Goal: Book appointment/travel/reservation

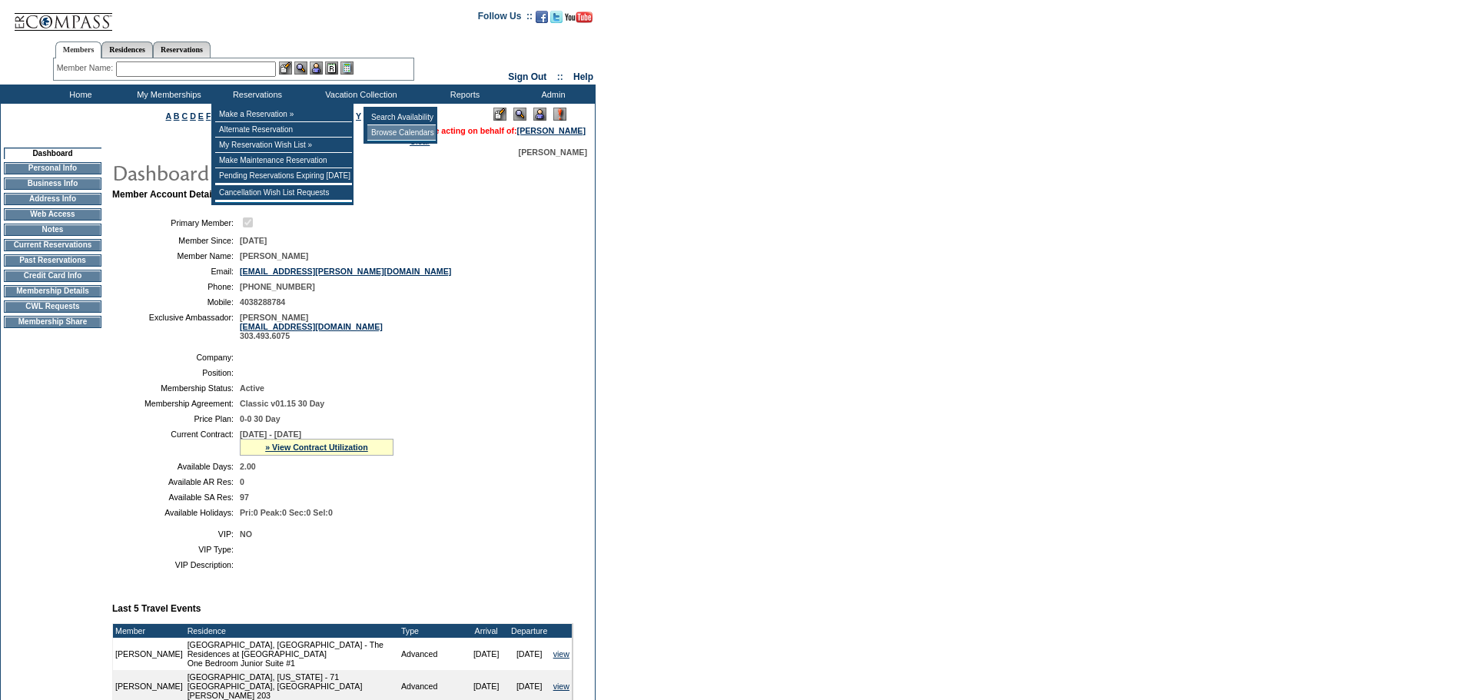
click at [426, 135] on td "Browse Calendars" at bounding box center [401, 132] width 68 height 15
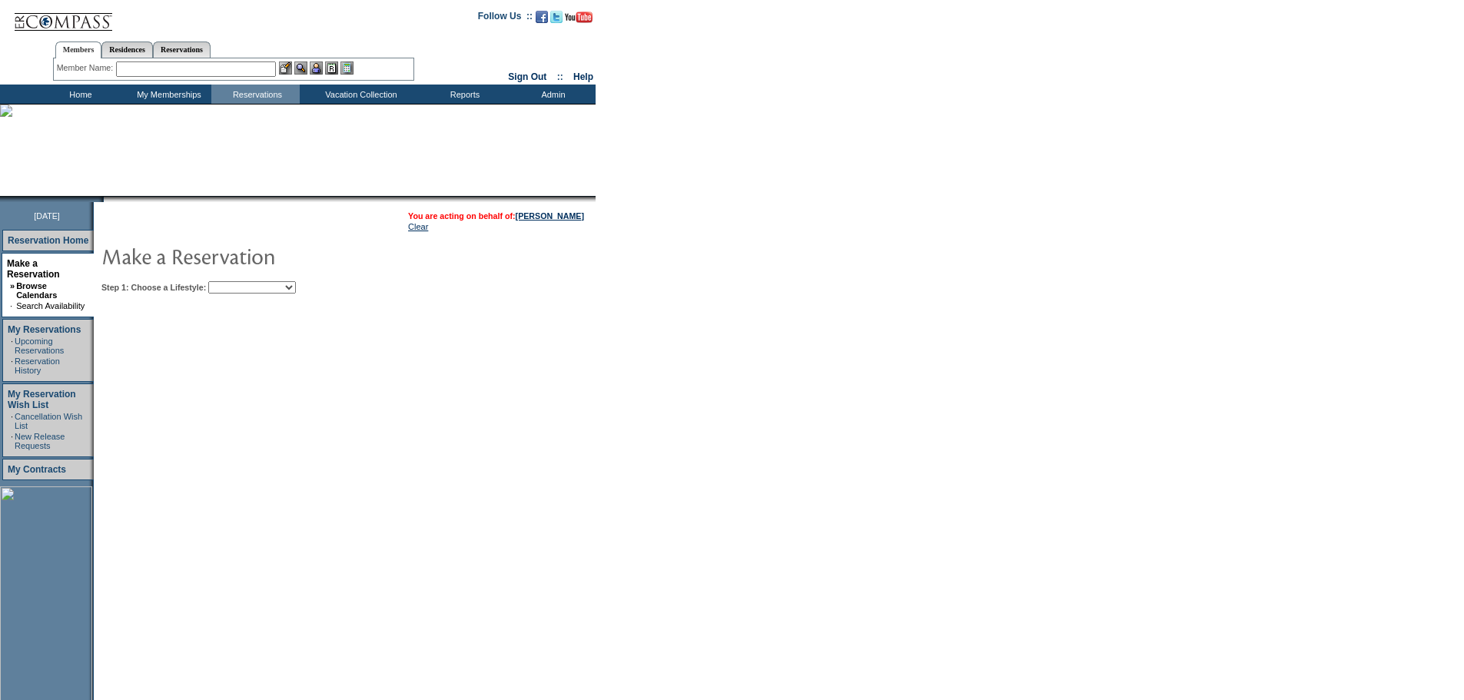
drag, startPoint x: 324, startPoint y: 288, endPoint x: 318, endPoint y: 294, distance: 8.7
click at [296, 288] on select "Beach Leisure Metropolitan Mountain OIAL for Adventure OIAL for Couples OIAL fo…" at bounding box center [252, 287] width 88 height 12
select select "Beach"
click at [234, 283] on select "Beach Leisure Metropolitan Mountain OIAL for Adventure OIAL for Couples OIAL fo…" at bounding box center [252, 287] width 88 height 12
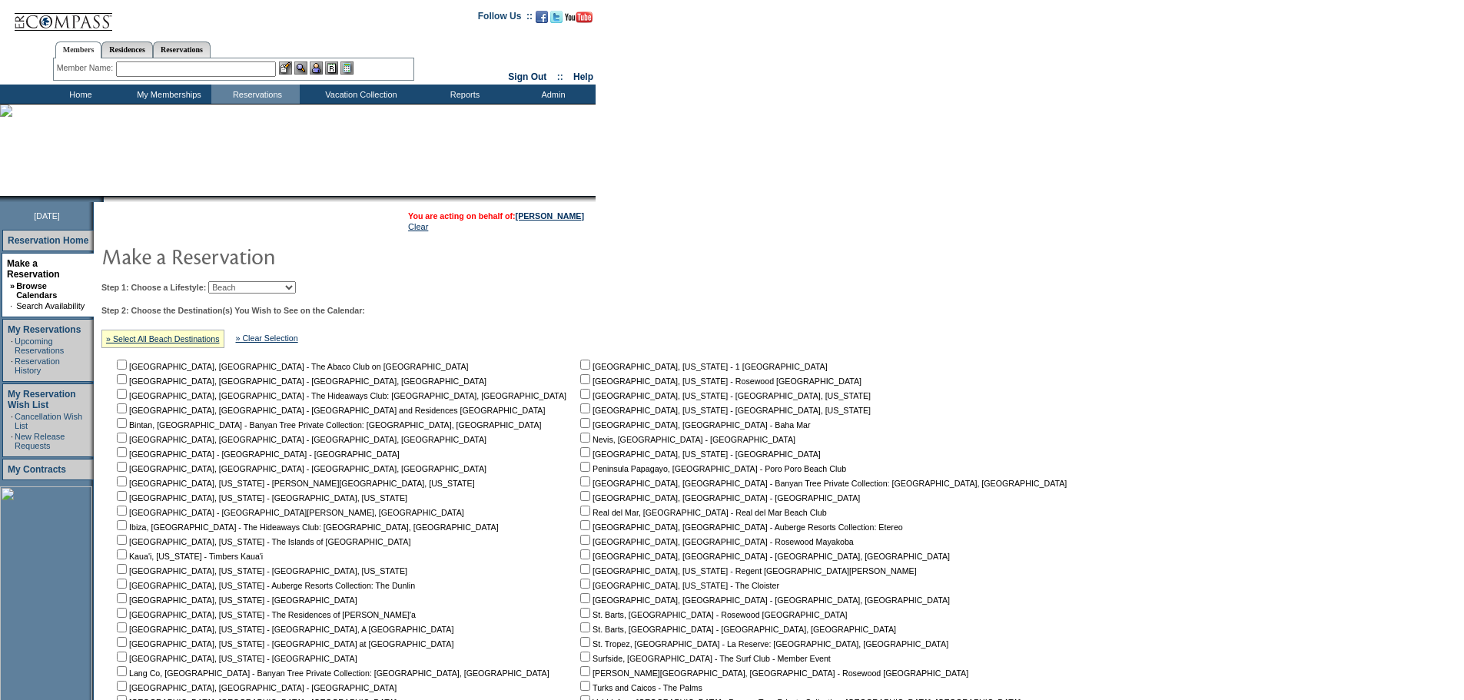
click at [127, 689] on input "checkbox" at bounding box center [122, 686] width 10 height 10
checkbox input "true"
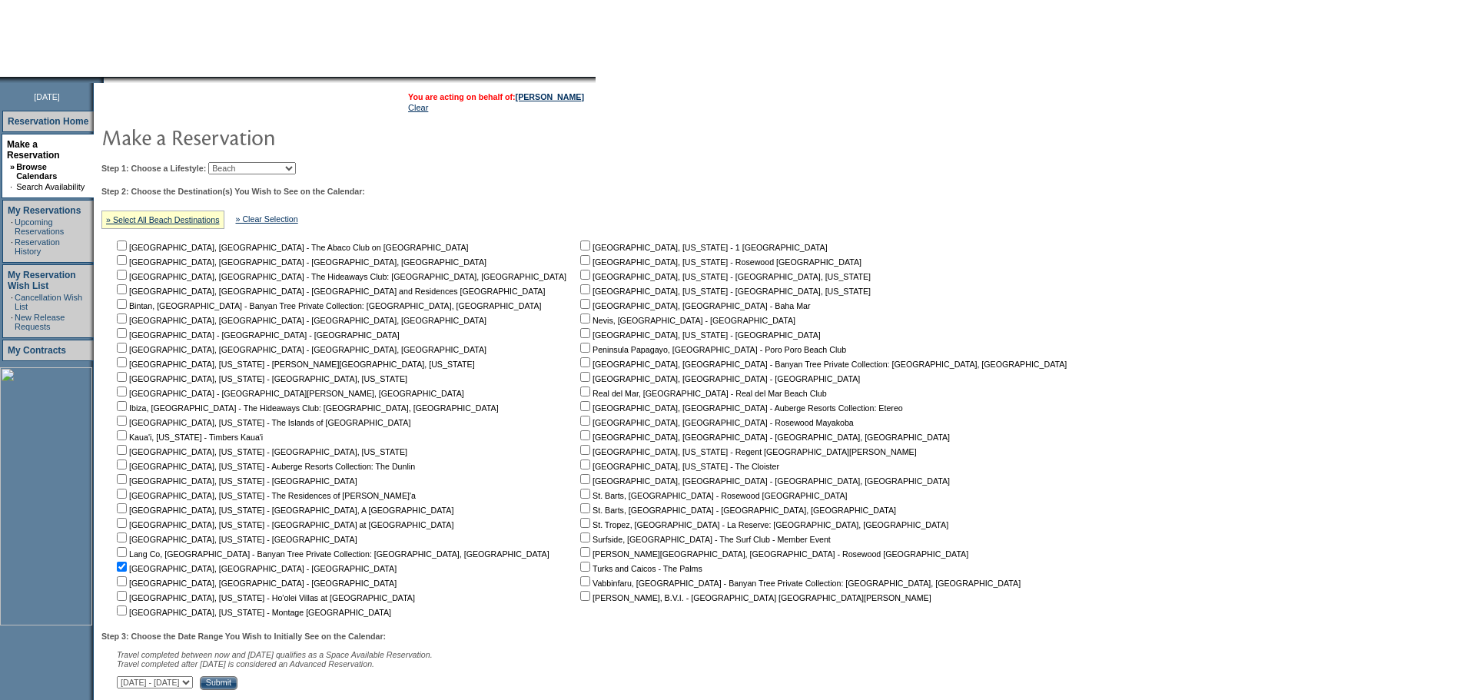
scroll to position [232, 0]
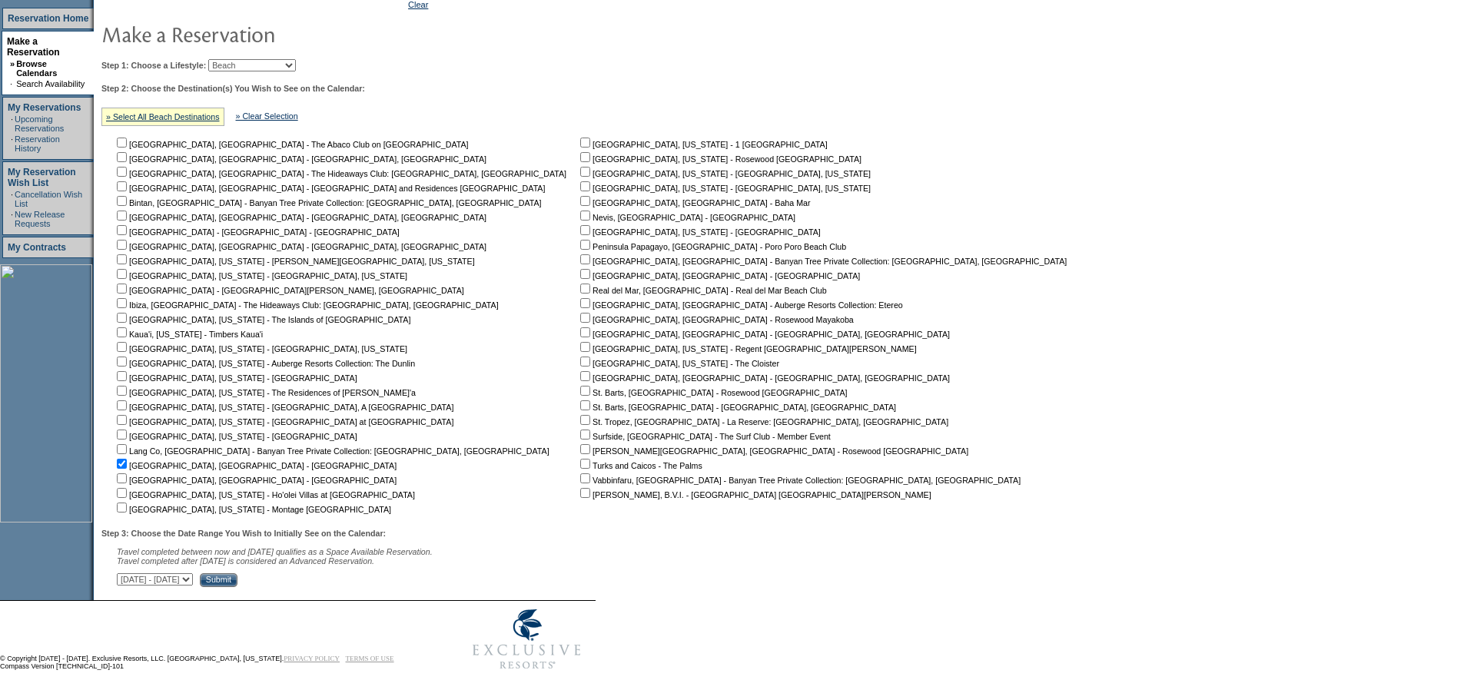
click at [193, 579] on select "[DATE] - [DATE] [DATE] - [DATE] [DATE] - [DATE] [DATE] - [DATE] [DATE] - [DATE]…" at bounding box center [155, 579] width 76 height 12
select select "[DATE]|[DATE]"
click at [125, 573] on select "[DATE] - [DATE] [DATE] - [DATE] [DATE] - [DATE] [DATE] - [DATE] [DATE] - [DATE]…" at bounding box center [155, 579] width 76 height 12
click at [237, 576] on input "Submit" at bounding box center [219, 580] width 38 height 14
